Goal: Ask a question

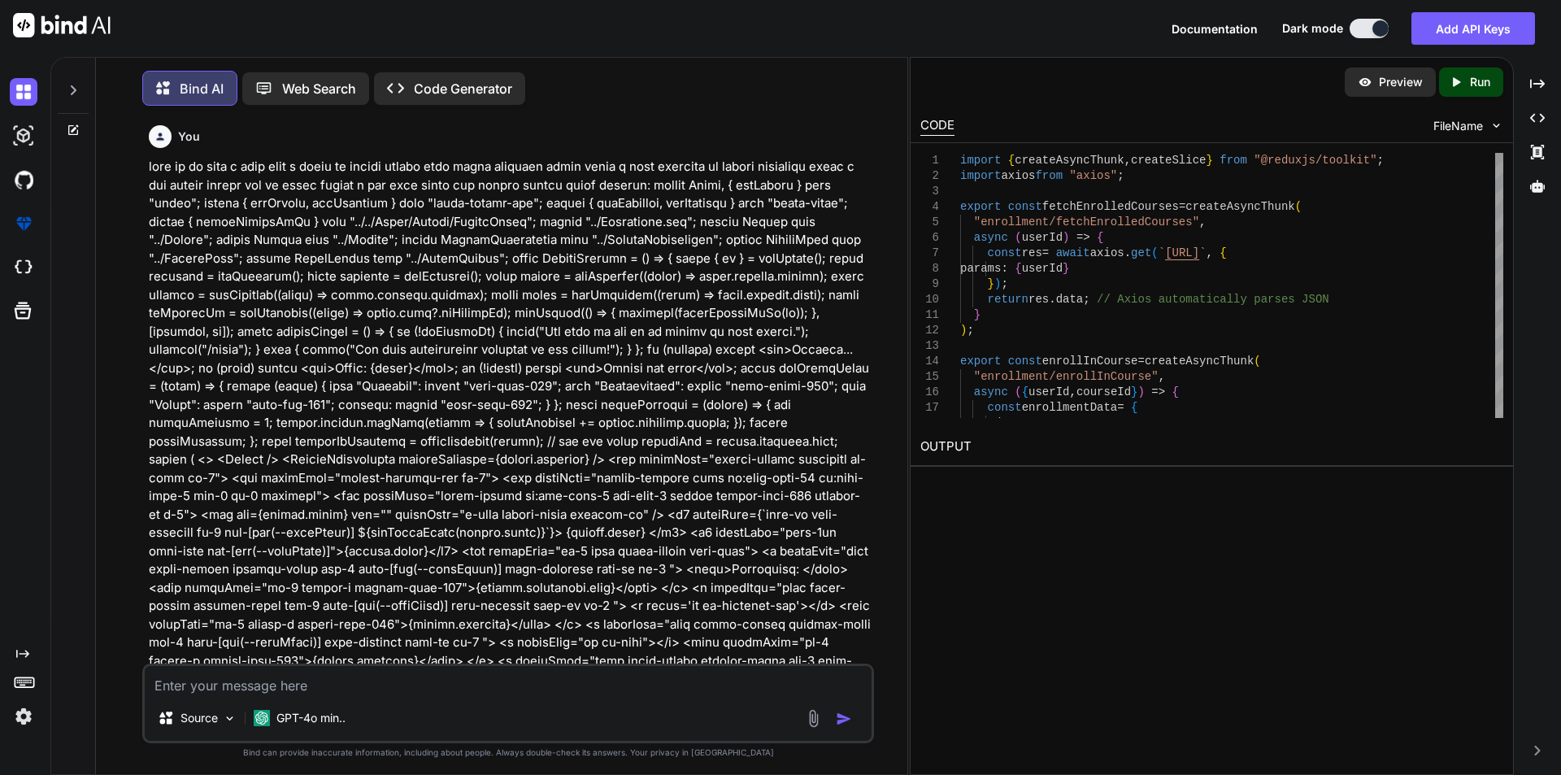
scroll to position [11905, 0]
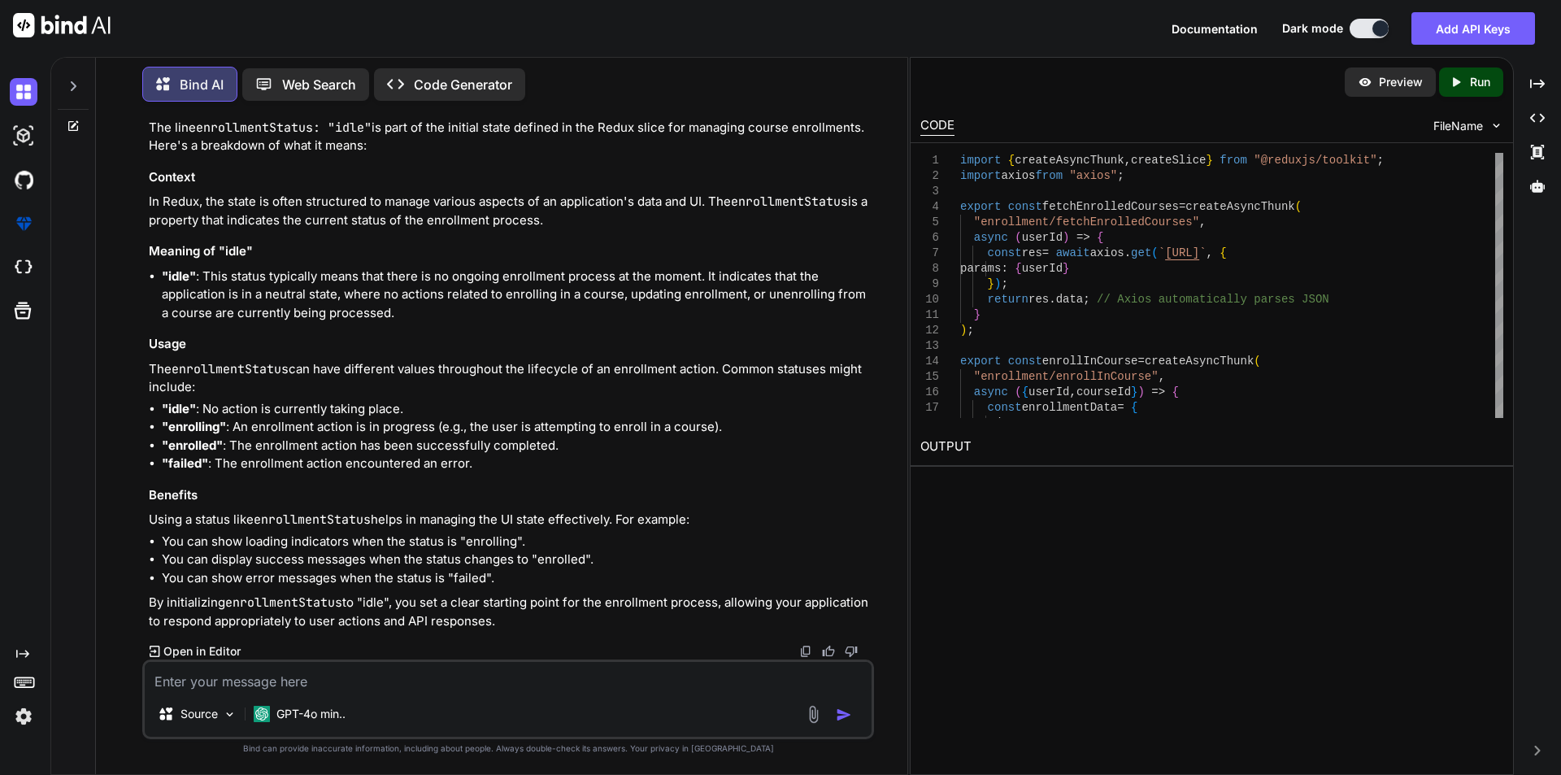
click at [280, 675] on textarea at bounding box center [508, 676] width 727 height 29
click at [819, 716] on img at bounding box center [813, 714] width 19 height 19
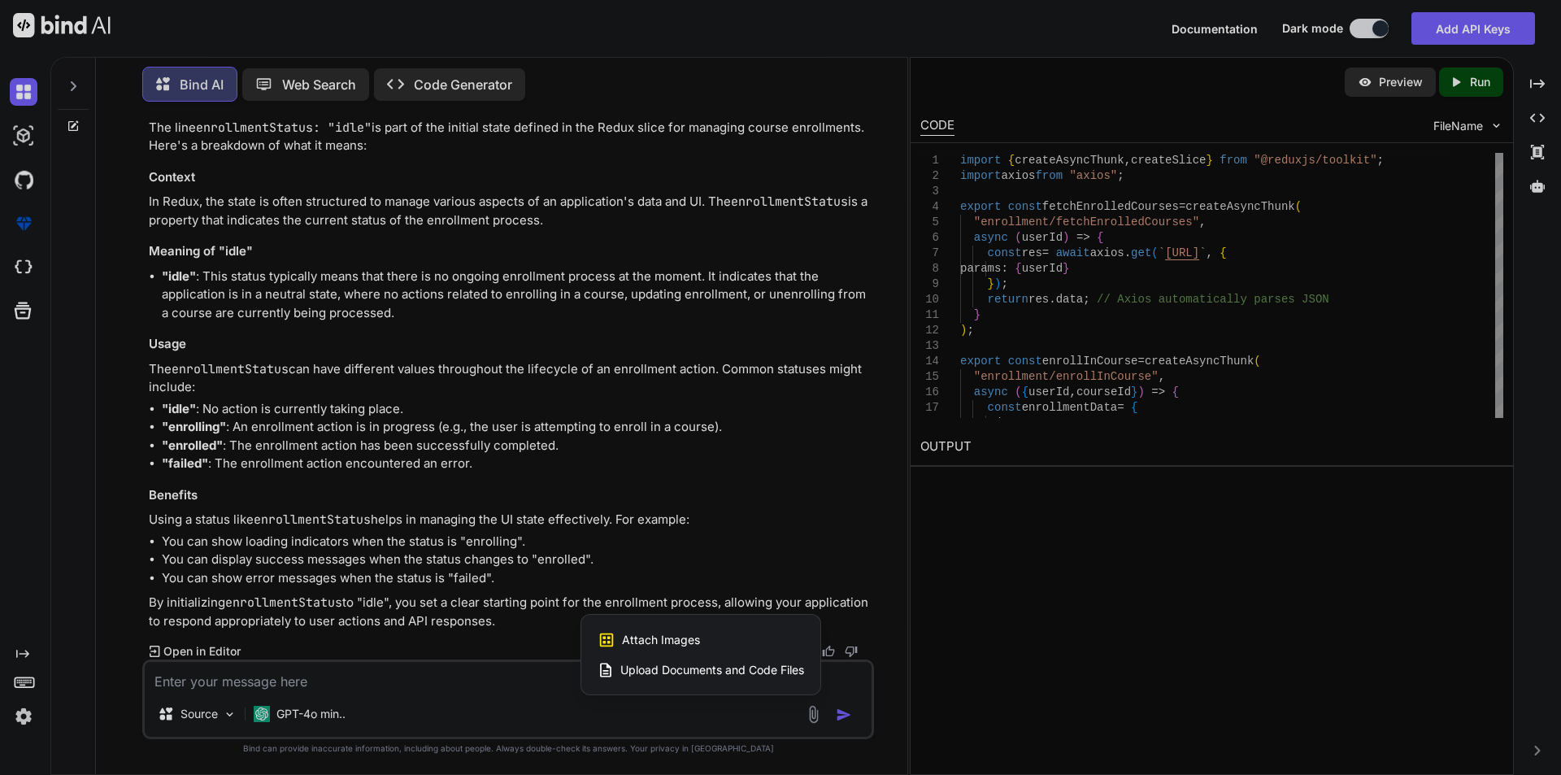
click at [769, 712] on div at bounding box center [780, 387] width 1561 height 775
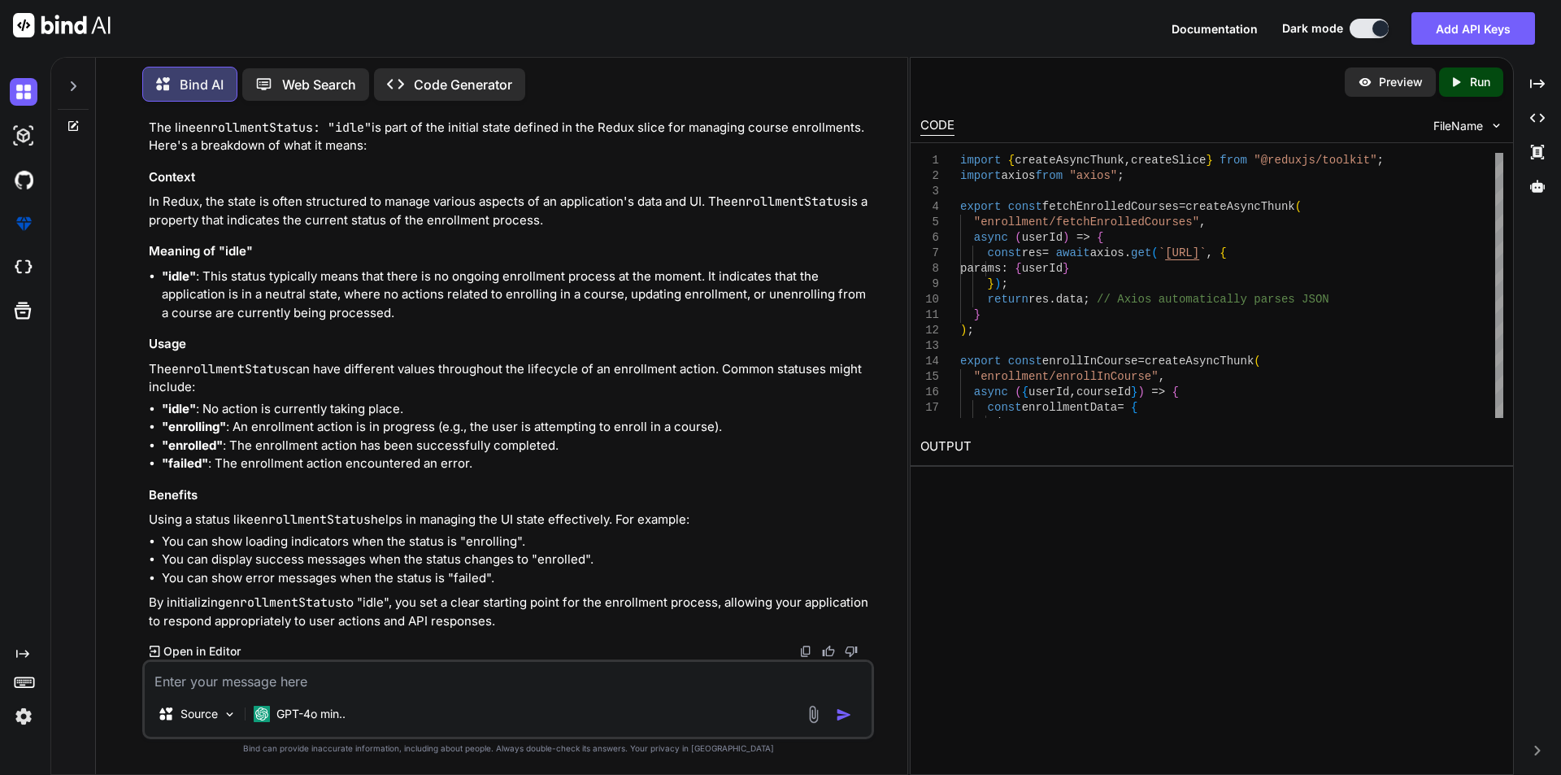
click at [340, 684] on textarea at bounding box center [508, 676] width 727 height 29
type textarea "x"
type textarea "t"
type textarea "x"
type textarea "te"
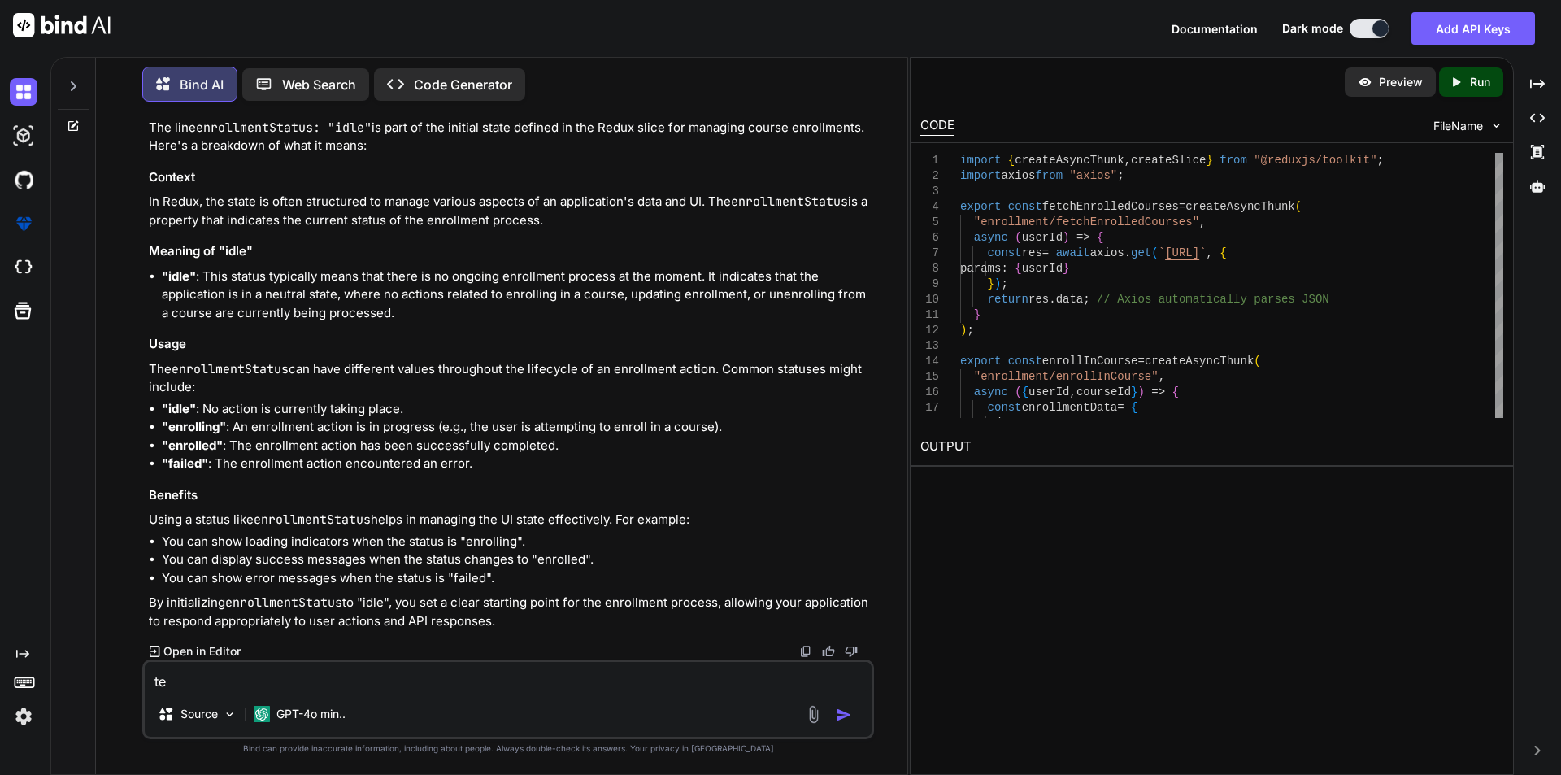
type textarea "x"
type textarea "tex"
type textarea "x"
type textarea "text"
type textarea "x"
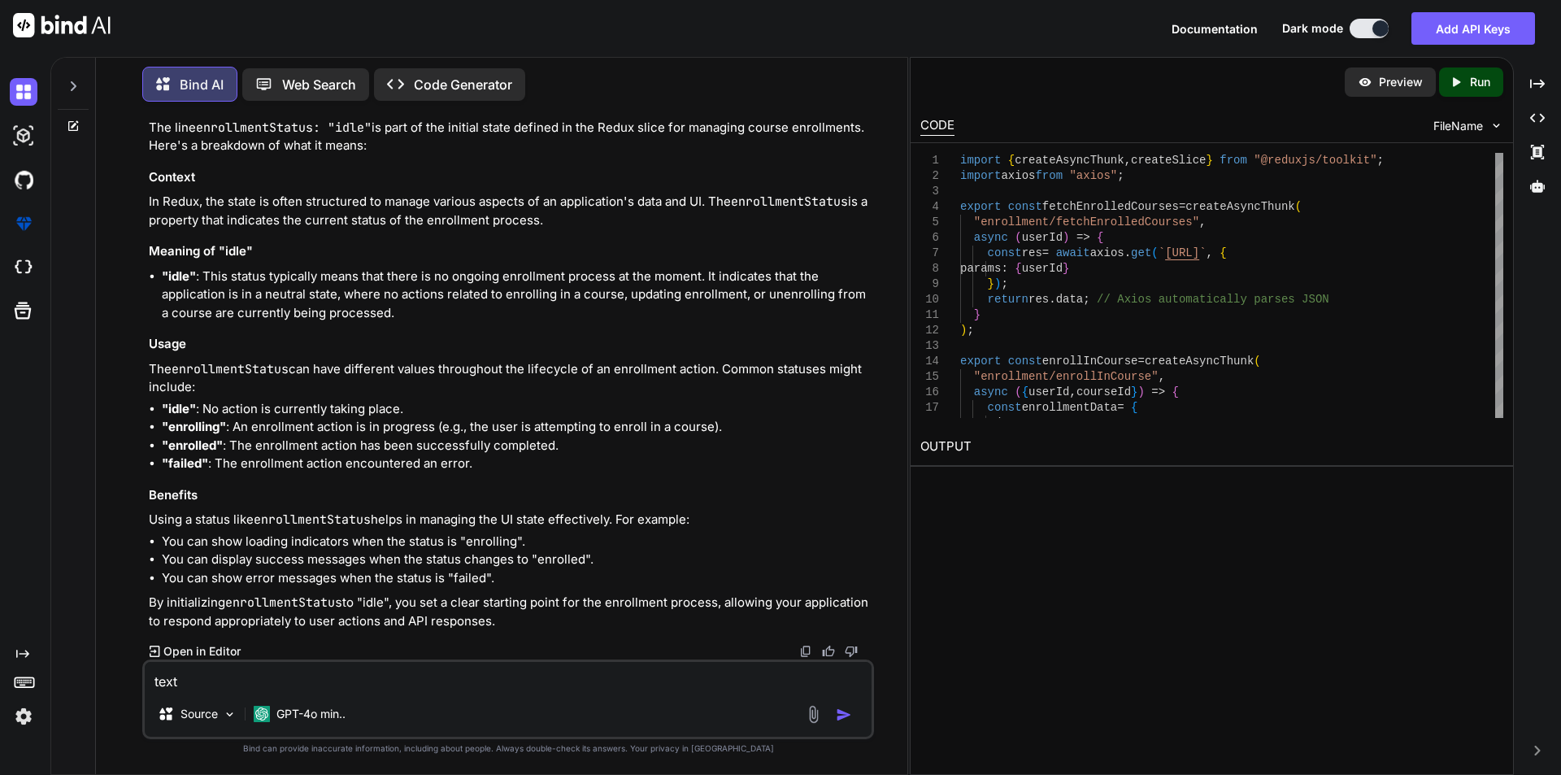
type textarea "text"
type textarea "x"
type textarea "text i"
type textarea "x"
type textarea "text is"
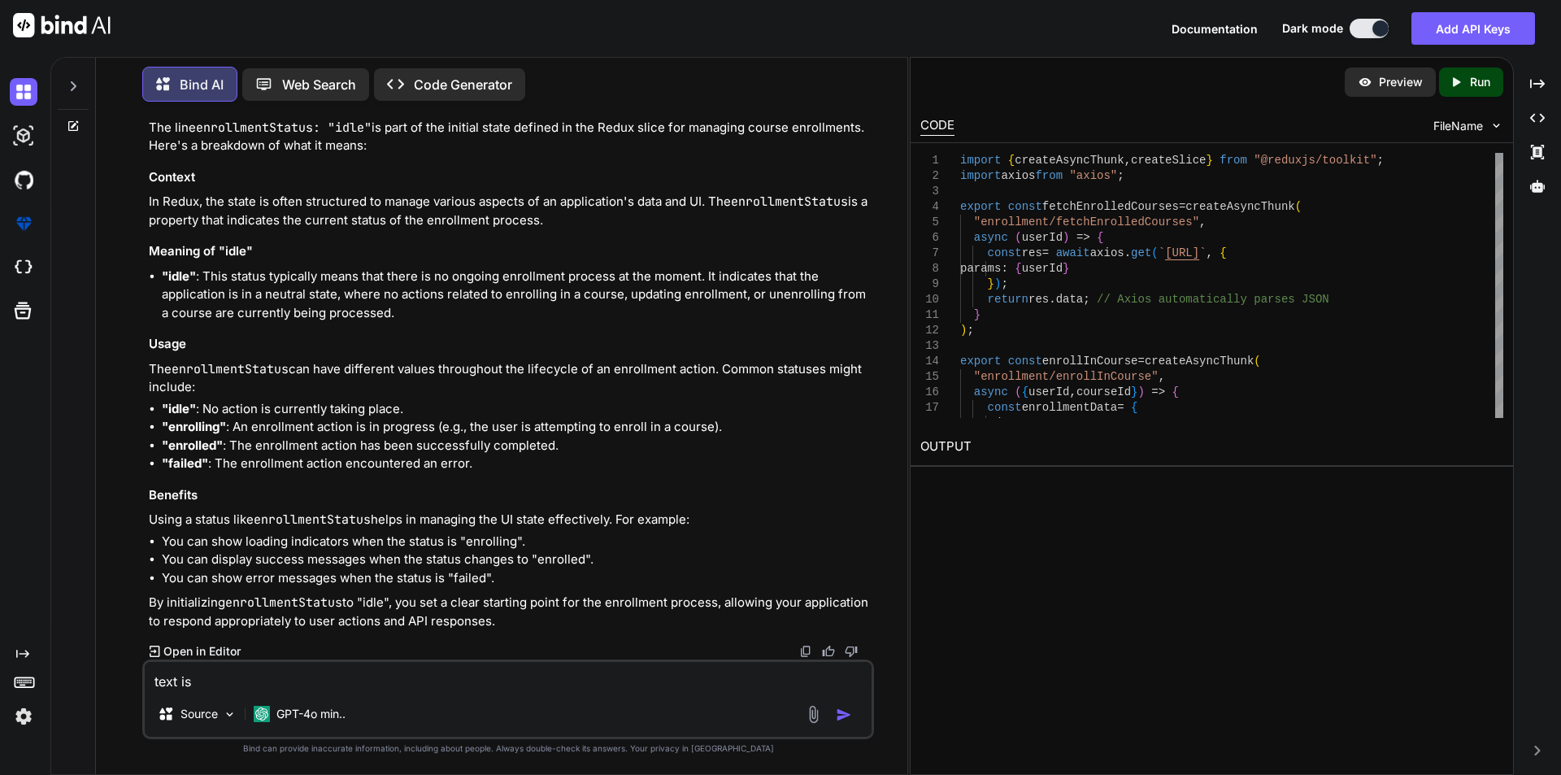
type textarea "x"
type textarea "text is"
